Goal: Complete application form

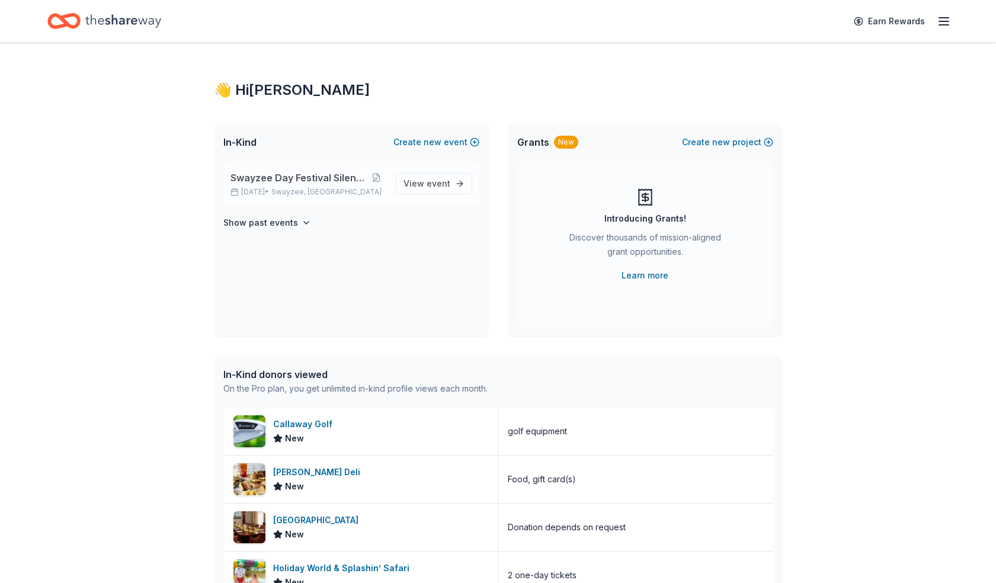
click at [269, 182] on span "Swayzee Day Festival Silent Auction" at bounding box center [299, 178] width 137 height 14
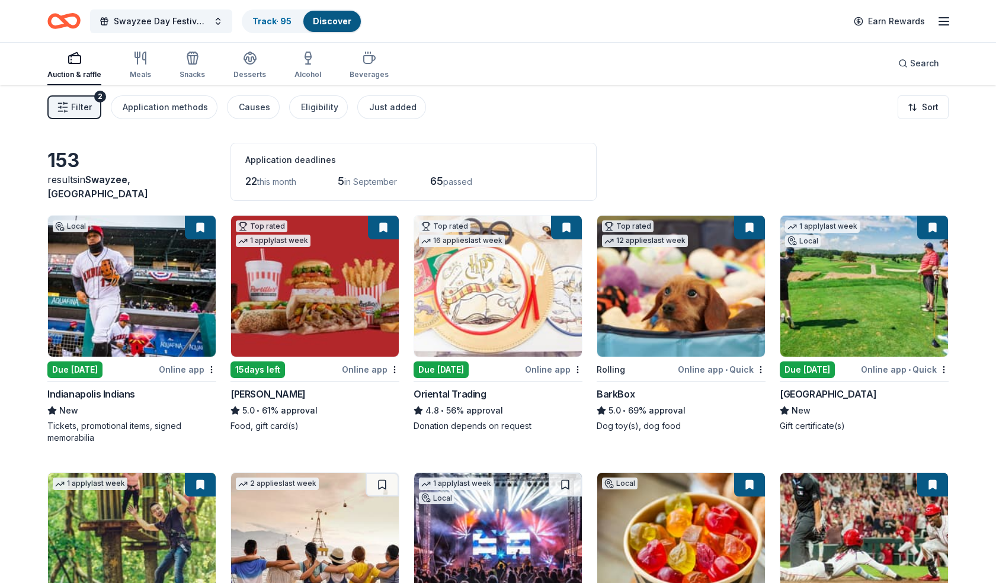
scroll to position [3, 0]
click at [88, 101] on span "Filter" at bounding box center [81, 107] width 21 height 14
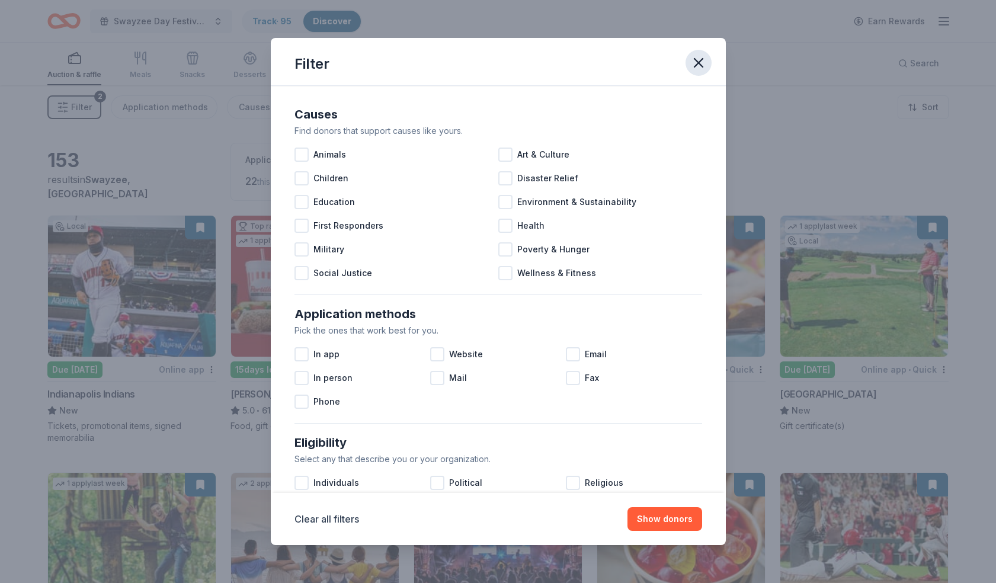
click at [700, 65] on icon "button" at bounding box center [699, 63] width 8 height 8
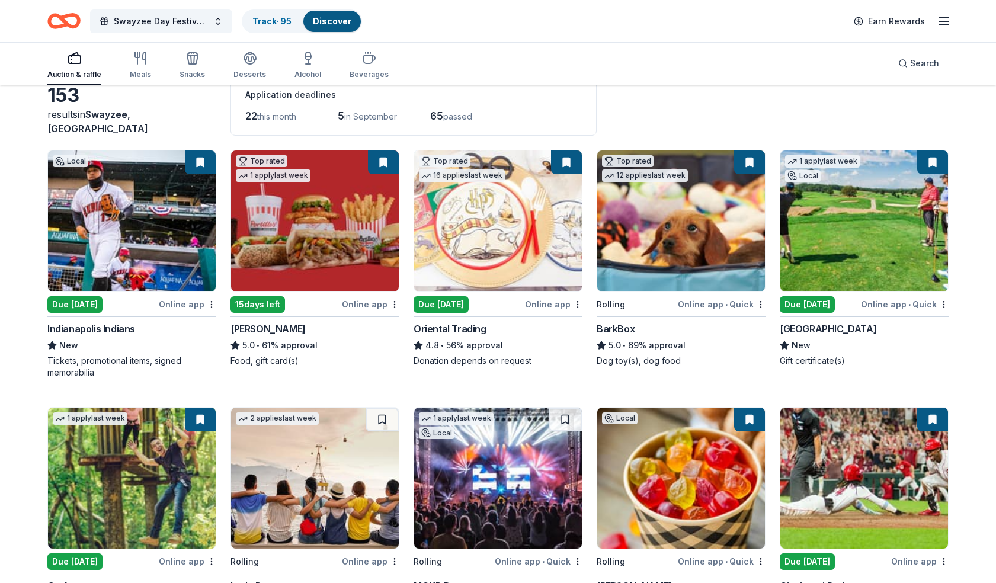
scroll to position [119, 0]
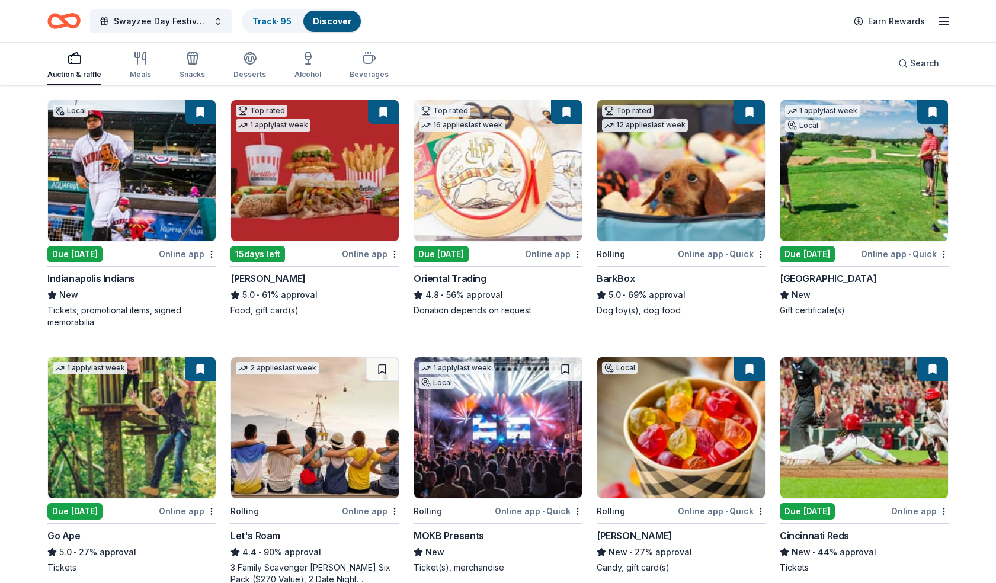
click at [177, 207] on img at bounding box center [132, 170] width 168 height 141
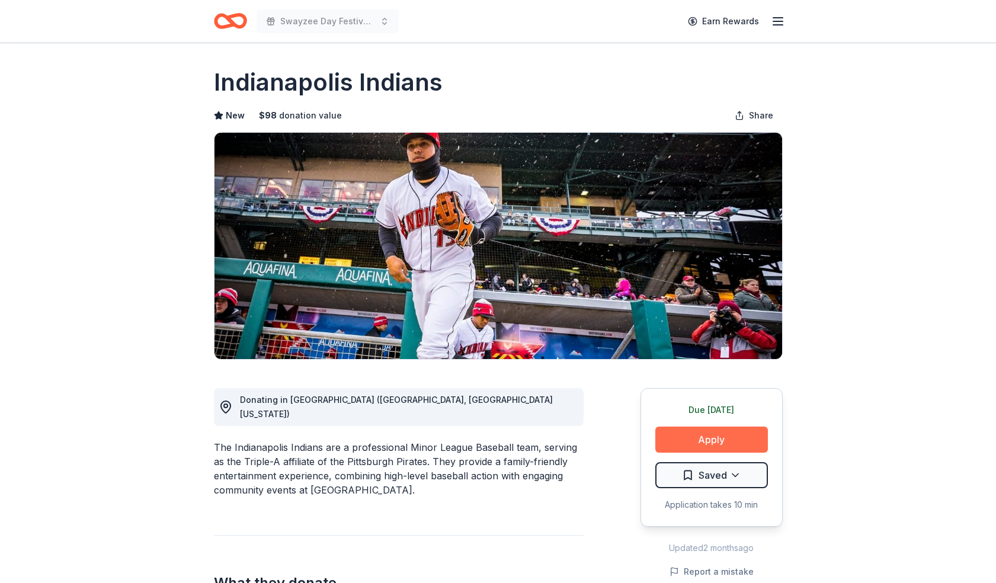
scroll to position [1, 1]
click at [714, 434] on button "Apply" at bounding box center [711, 440] width 113 height 26
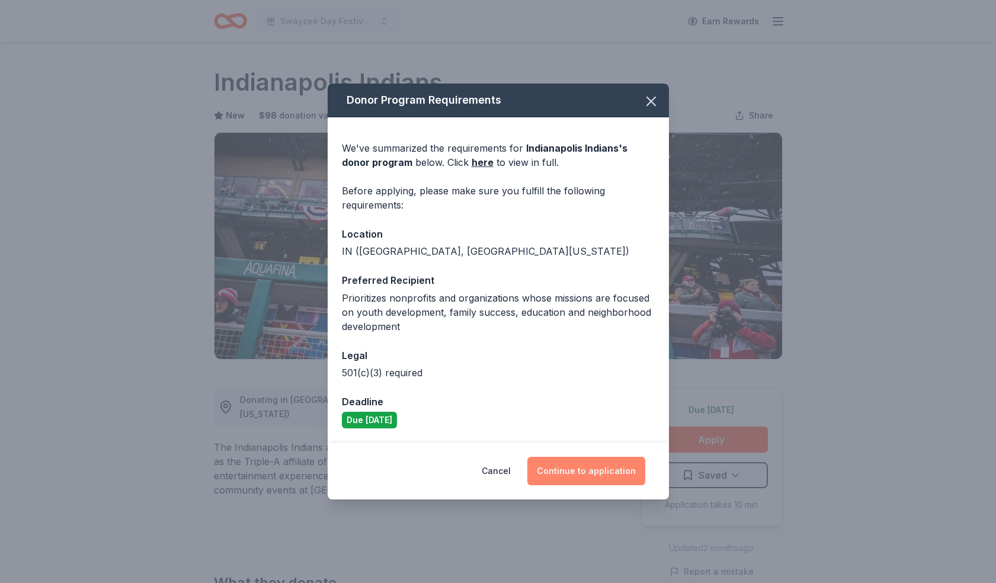
click at [566, 465] on button "Continue to application" at bounding box center [586, 471] width 118 height 28
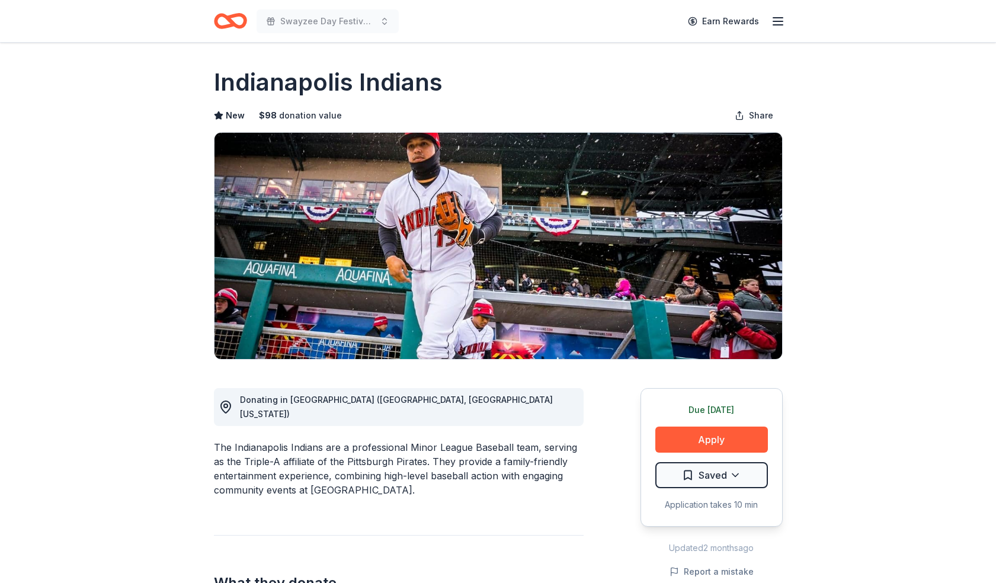
scroll to position [1, 0]
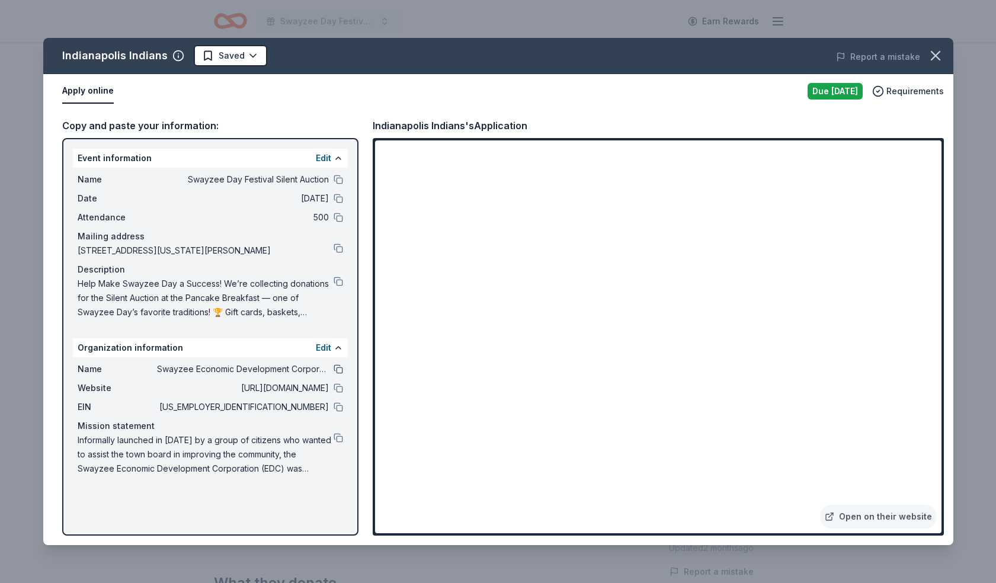
click at [337, 371] on button at bounding box center [338, 368] width 9 height 9
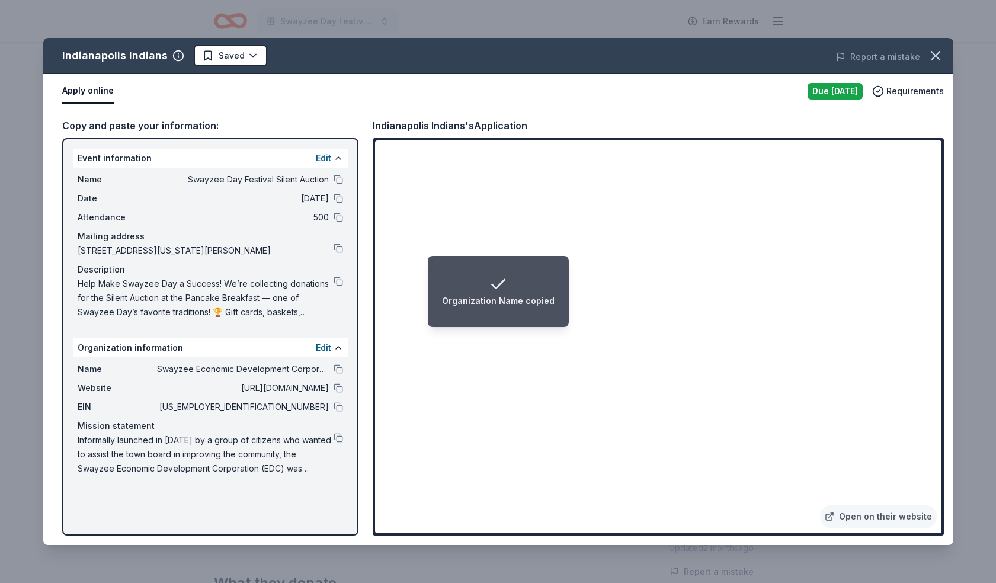
drag, startPoint x: 336, startPoint y: 407, endPoint x: 327, endPoint y: 403, distance: 10.1
click at [336, 407] on button at bounding box center [338, 406] width 9 height 9
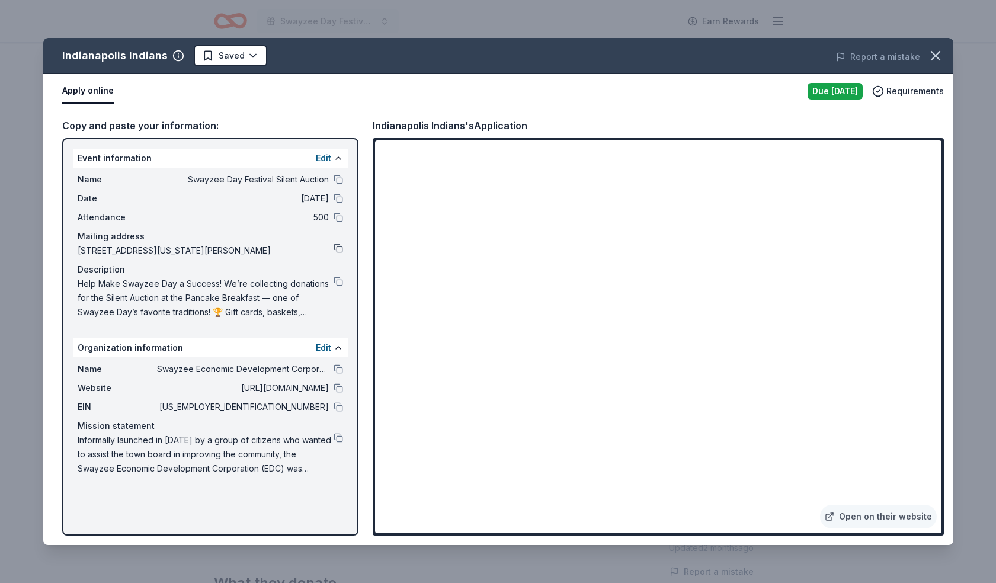
click at [336, 245] on button at bounding box center [338, 248] width 9 height 9
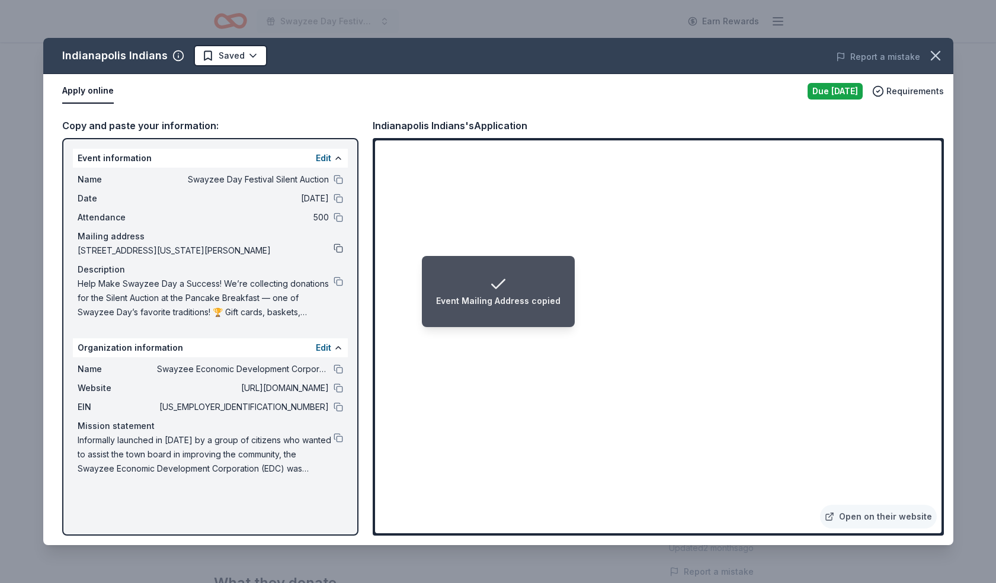
click at [337, 246] on button at bounding box center [338, 248] width 9 height 9
click at [337, 178] on button at bounding box center [338, 179] width 9 height 9
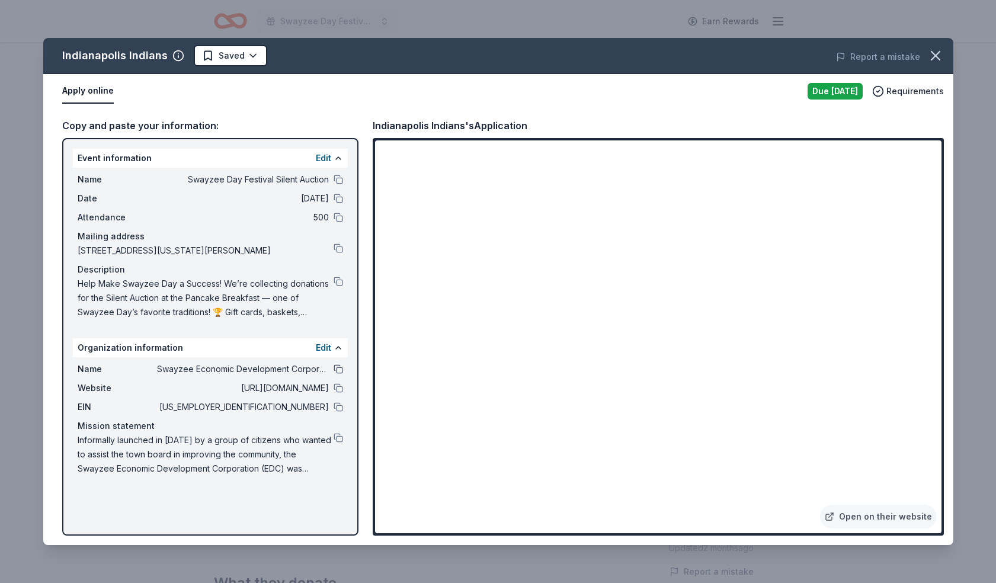
click at [335, 372] on button at bounding box center [338, 368] width 9 height 9
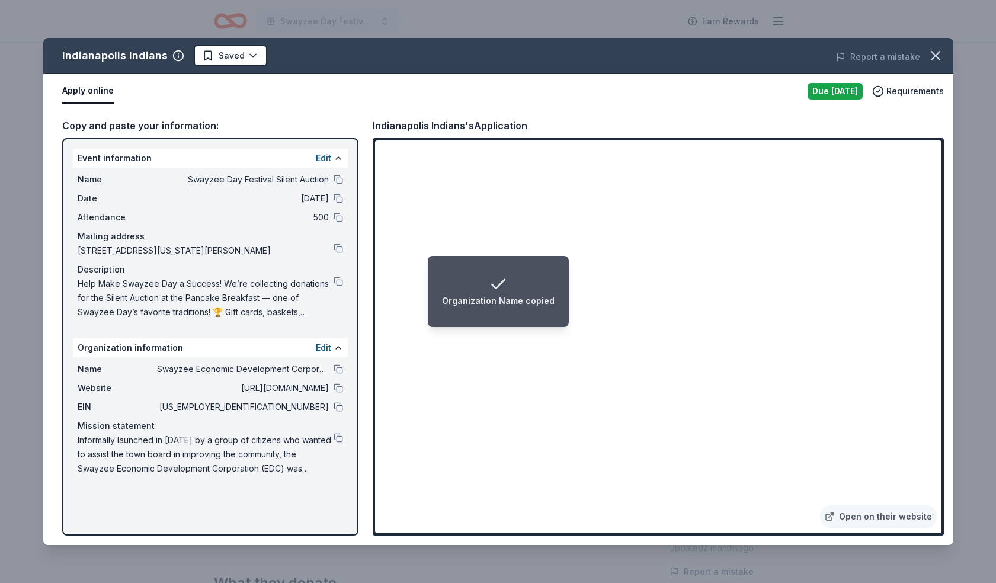
click at [338, 408] on button at bounding box center [338, 406] width 9 height 9
click at [336, 247] on button at bounding box center [338, 248] width 9 height 9
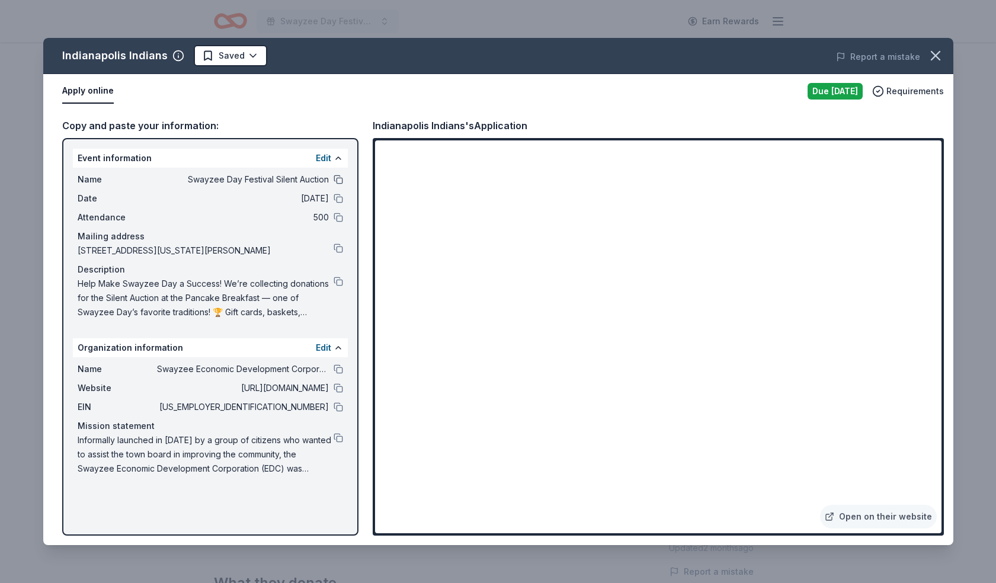
click at [339, 181] on button at bounding box center [338, 179] width 9 height 9
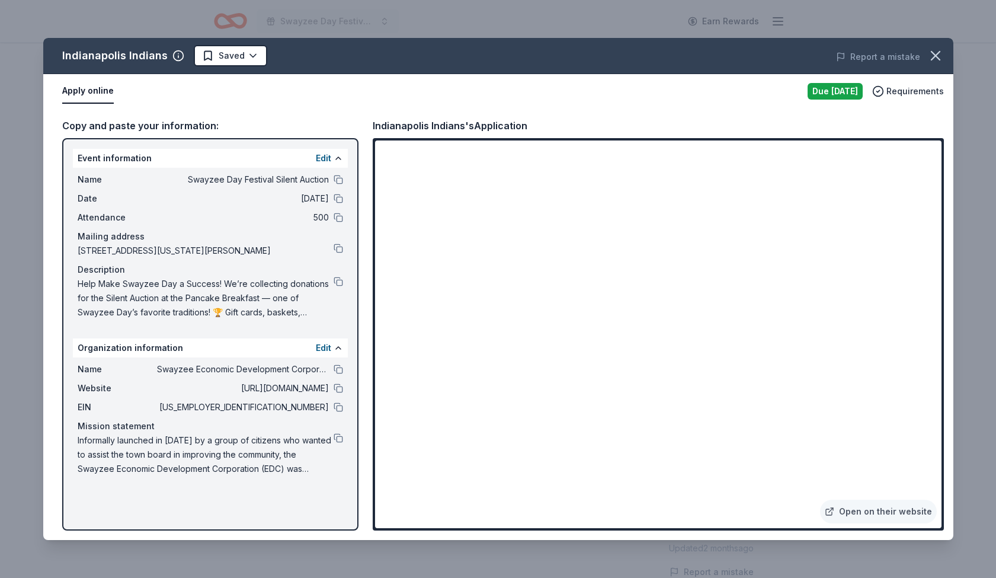
drag, startPoint x: 339, startPoint y: 371, endPoint x: 239, endPoint y: 367, distance: 99.6
click at [339, 371] on button at bounding box center [338, 368] width 9 height 9
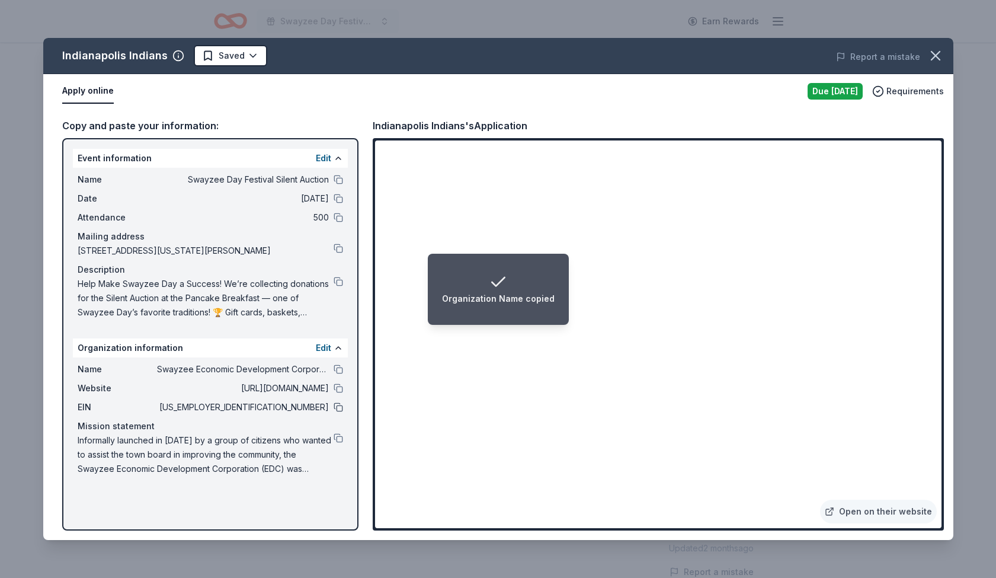
click at [336, 408] on button at bounding box center [338, 406] width 9 height 9
click at [340, 248] on button at bounding box center [338, 248] width 9 height 9
click at [342, 179] on button at bounding box center [338, 179] width 9 height 9
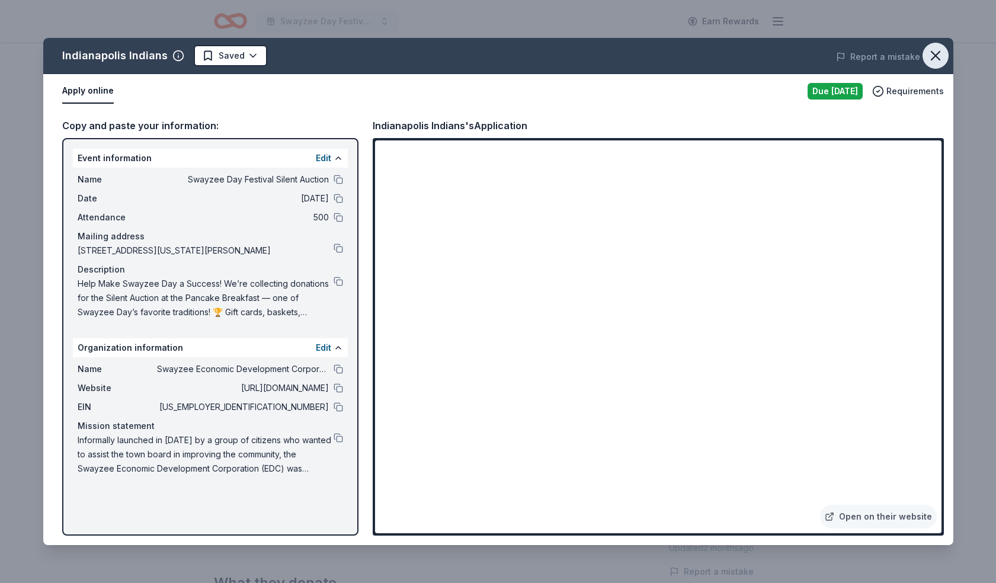
click at [938, 59] on icon "button" at bounding box center [936, 56] width 8 height 8
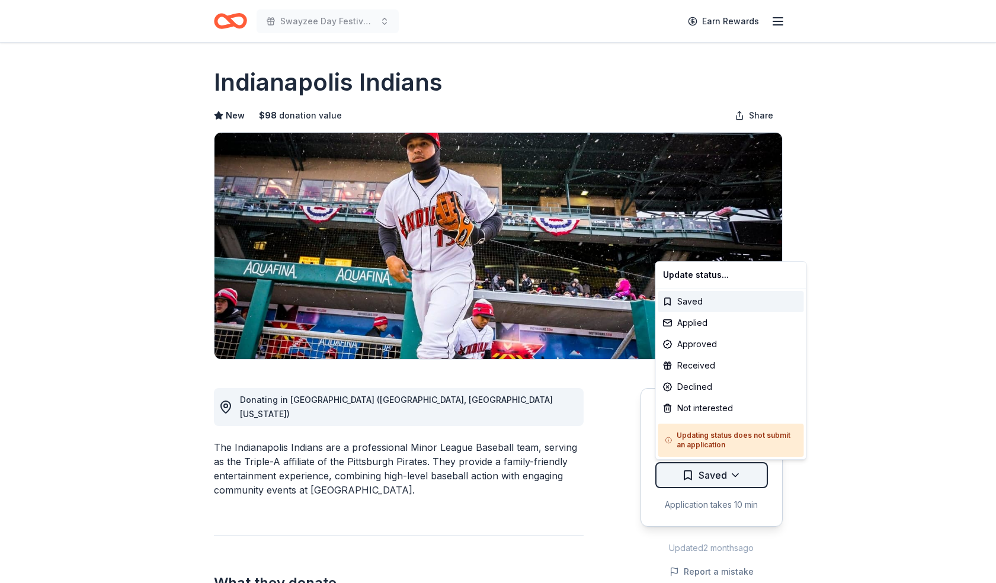
click at [735, 481] on html "Swayzee Day Festival Silent Auction Earn Rewards Due [DATE] Share Indianapolis …" at bounding box center [498, 290] width 996 height 583
click at [723, 325] on div "Applied" at bounding box center [731, 322] width 146 height 21
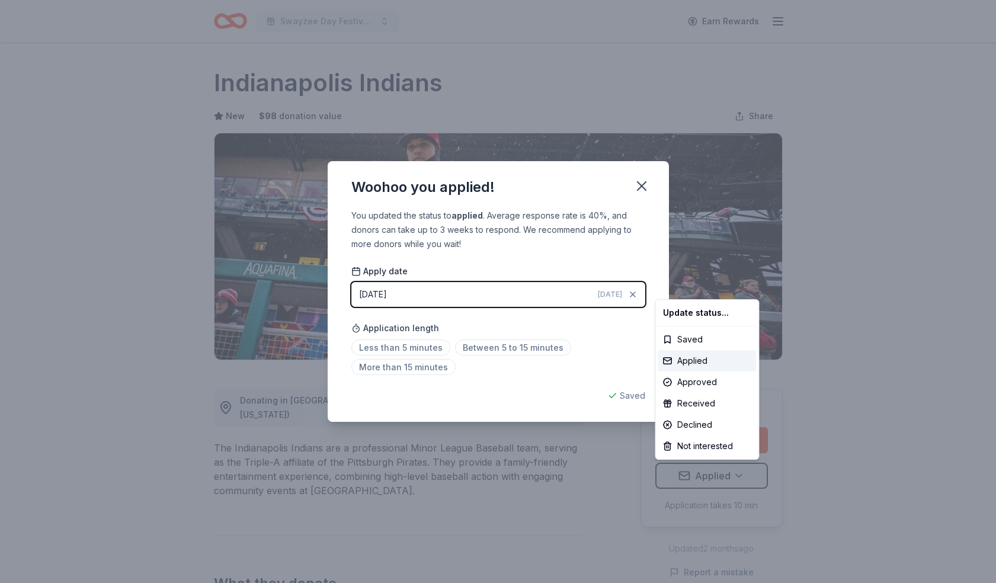
click at [648, 181] on html "Swayzee Day Festival Silent Auction Earn Rewards Due [DATE] Share Indianapolis …" at bounding box center [498, 291] width 996 height 583
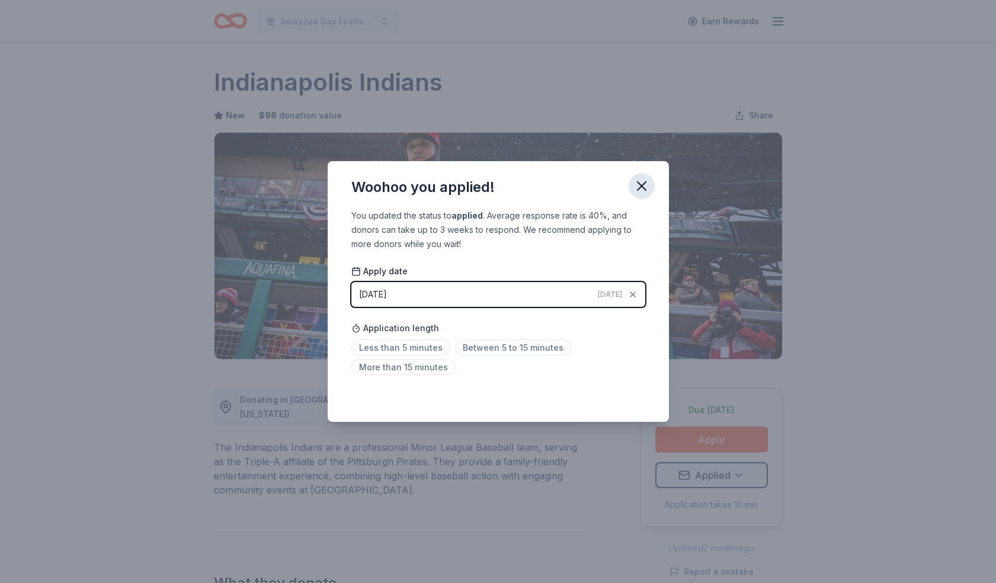
click at [647, 183] on icon "button" at bounding box center [642, 186] width 17 height 17
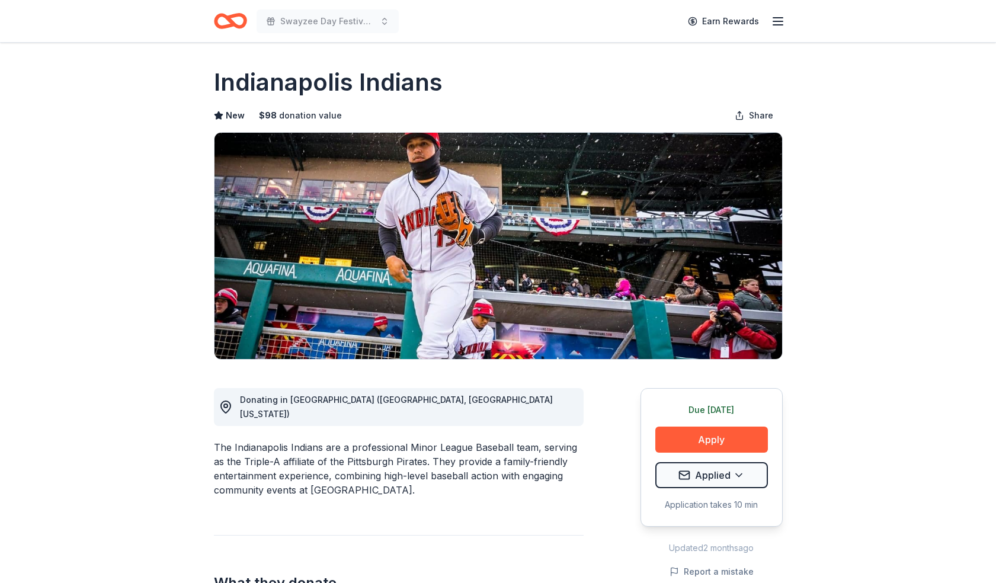
click at [222, 24] on icon "Home" at bounding box center [230, 21] width 33 height 28
click at [236, 23] on icon "Home" at bounding box center [230, 21] width 33 height 28
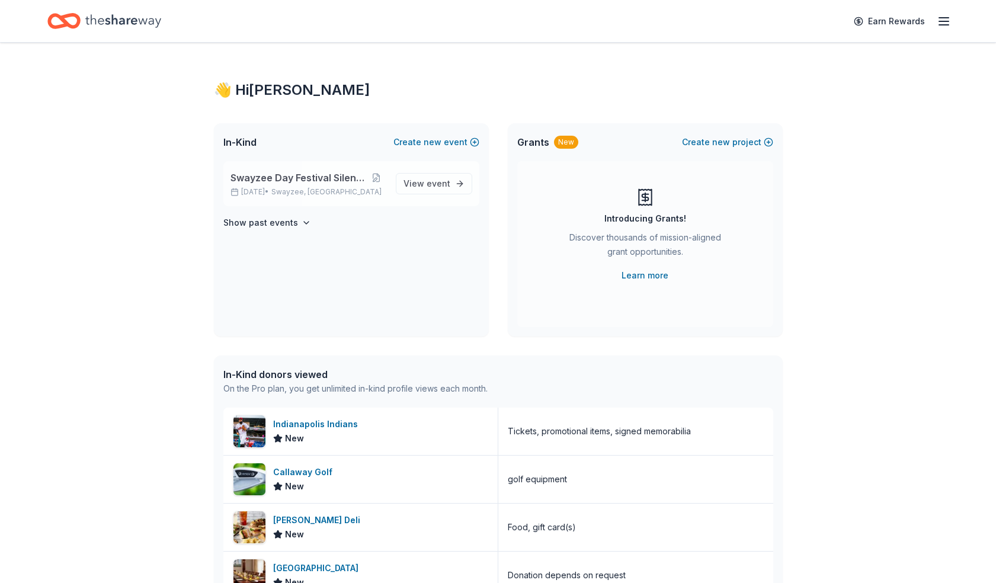
click at [293, 174] on span "Swayzee Day Festival Silent Auction" at bounding box center [299, 178] width 137 height 14
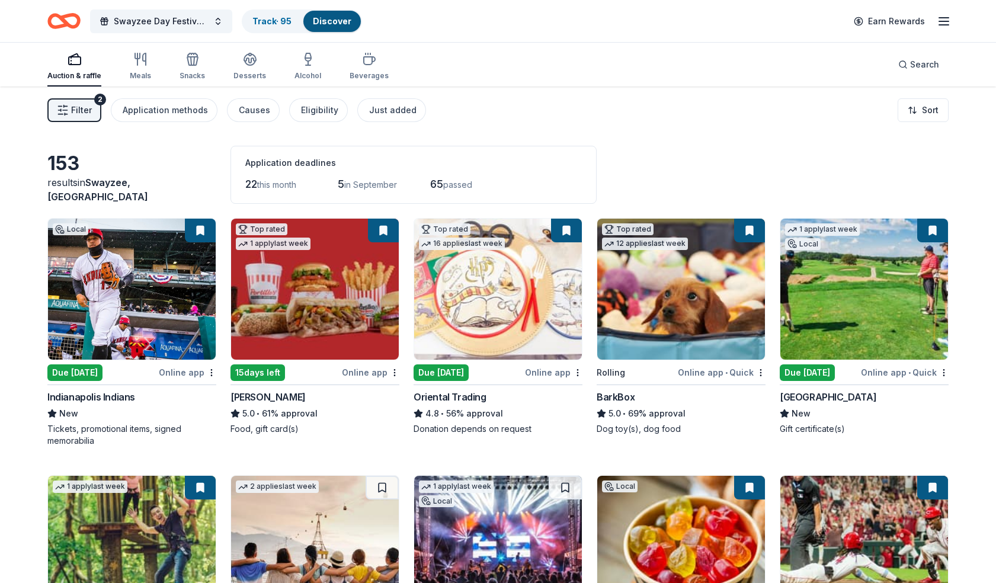
click at [76, 102] on button "Filter 2" at bounding box center [74, 110] width 54 height 24
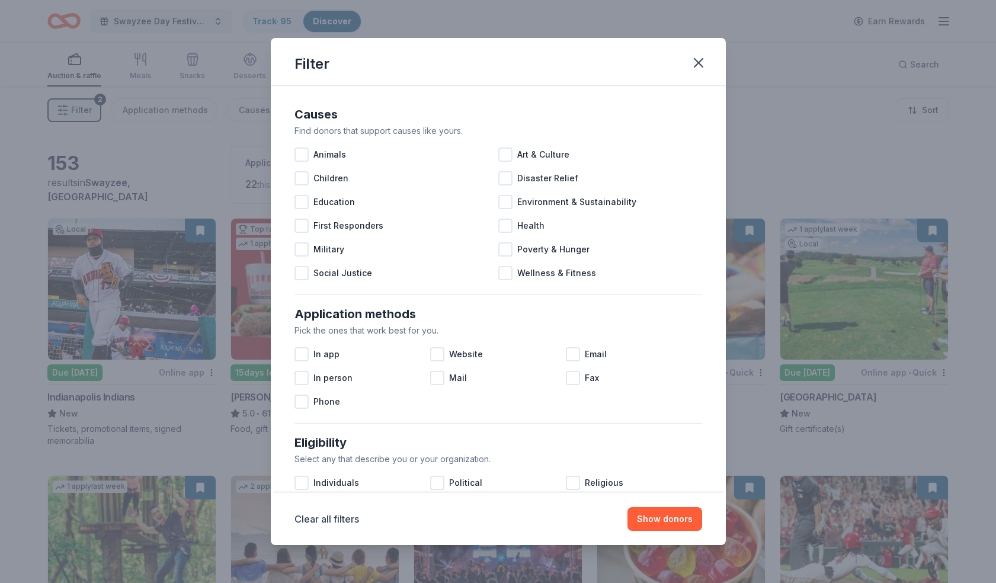
scroll to position [2, 0]
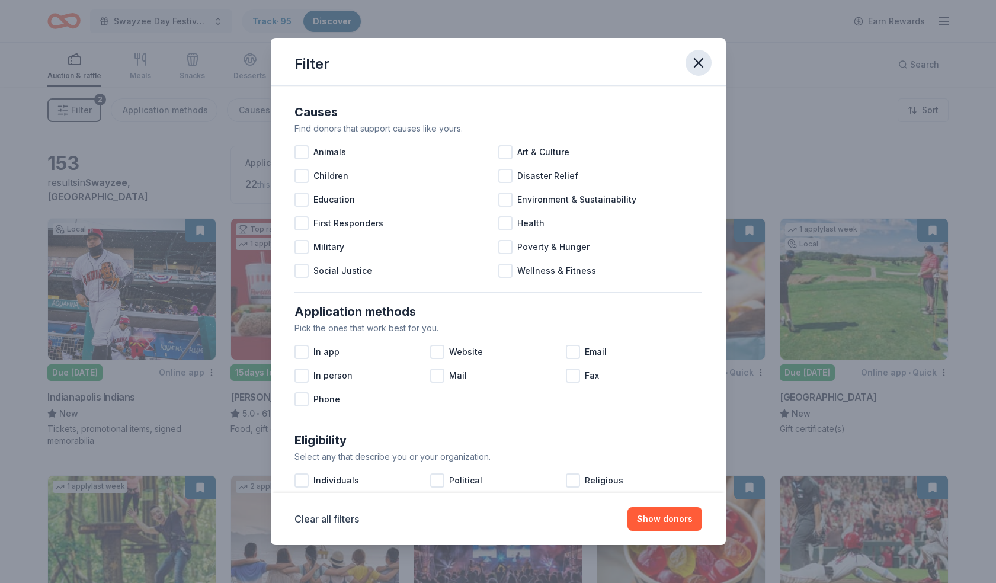
click at [696, 63] on icon "button" at bounding box center [698, 63] width 17 height 17
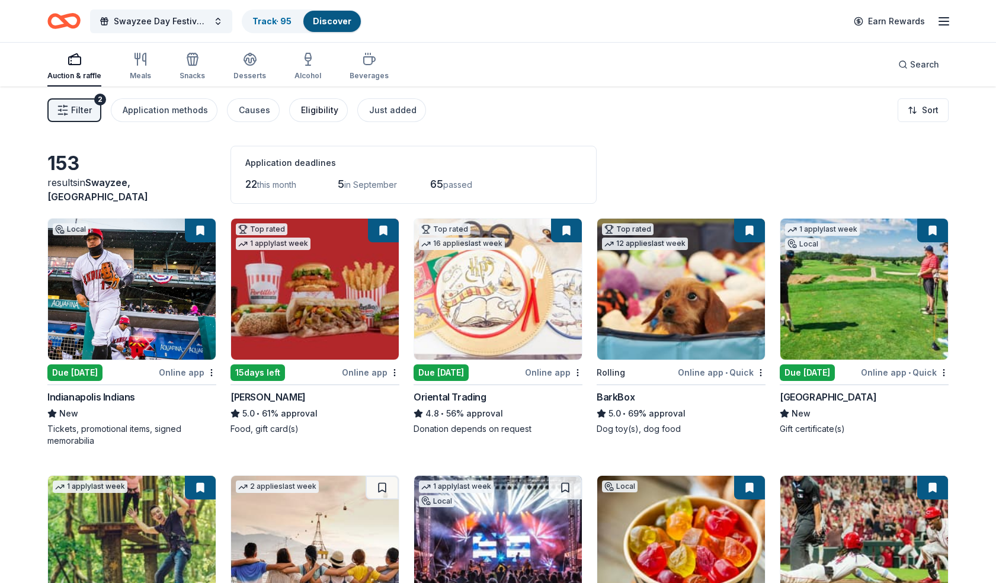
click at [312, 102] on button "Eligibility" at bounding box center [318, 110] width 59 height 24
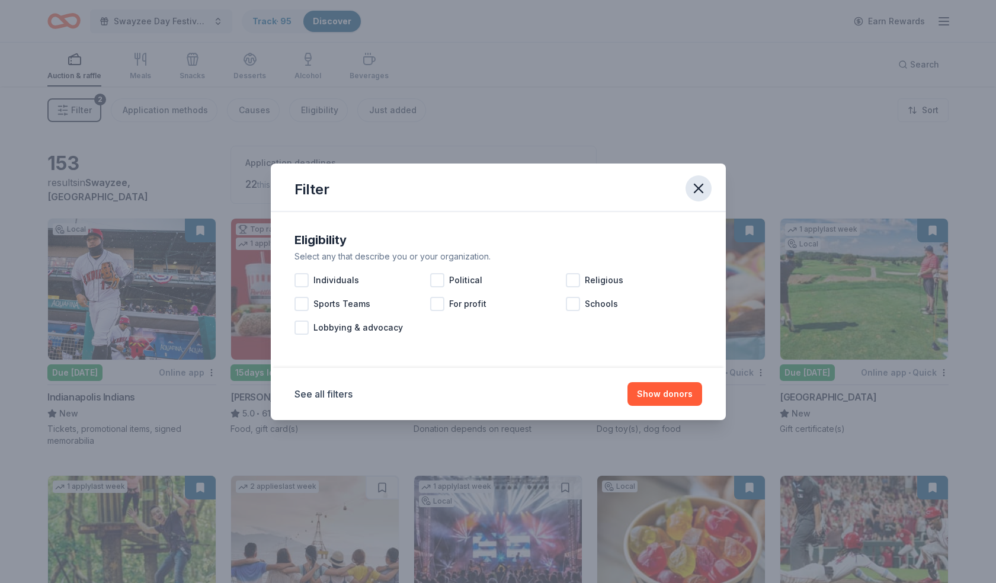
drag, startPoint x: 709, startPoint y: 192, endPoint x: 702, endPoint y: 192, distance: 6.5
click at [709, 192] on button "button" at bounding box center [699, 188] width 26 height 26
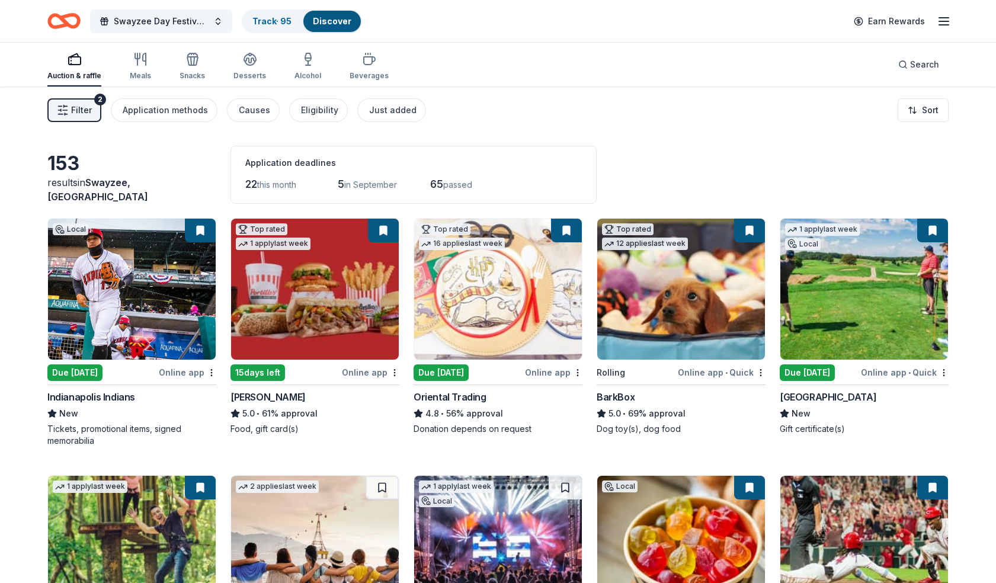
click at [832, 285] on img at bounding box center [865, 289] width 168 height 141
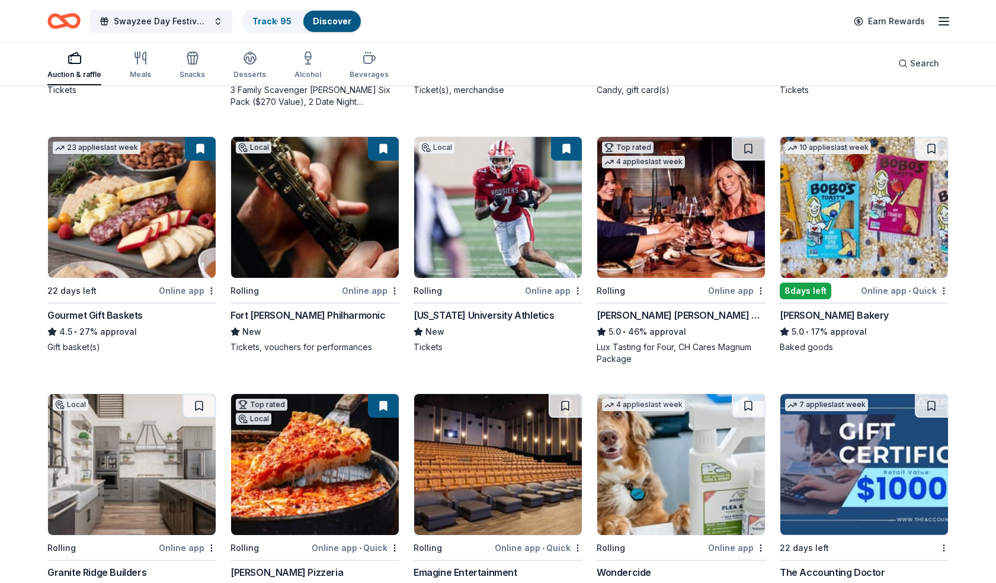
scroll to position [602, 0]
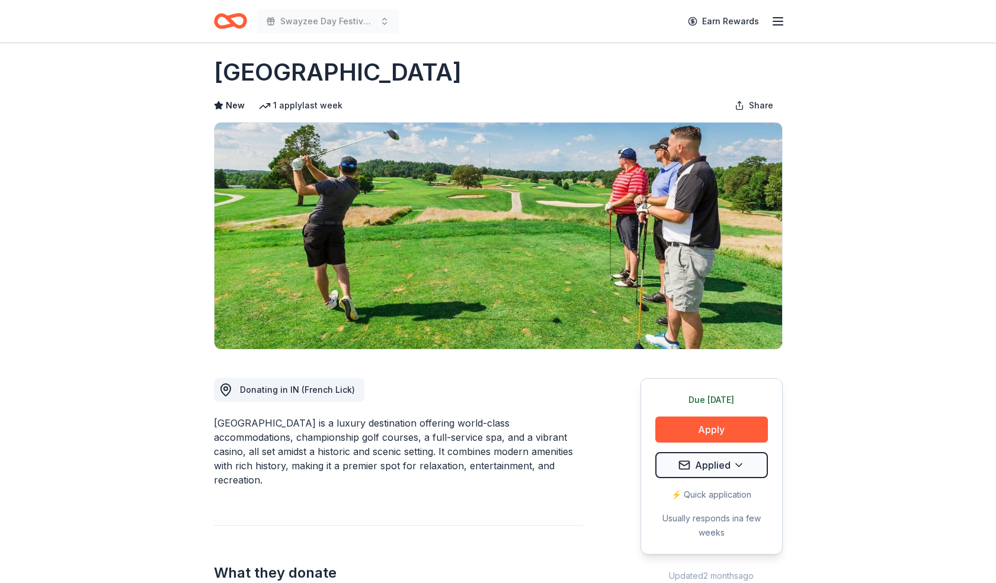
scroll to position [37, 0]
